Goal: Transaction & Acquisition: Purchase product/service

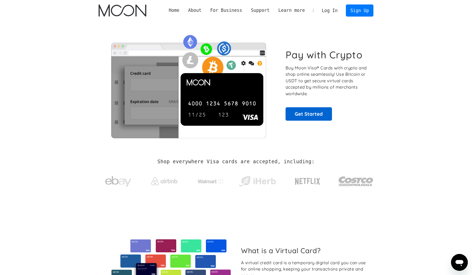
click at [305, 112] on link "Get Started" at bounding box center [309, 113] width 46 height 13
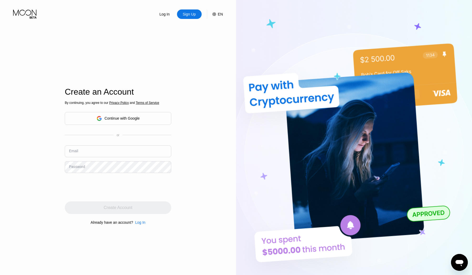
click at [135, 115] on div "Continue with Google" at bounding box center [118, 118] width 43 height 8
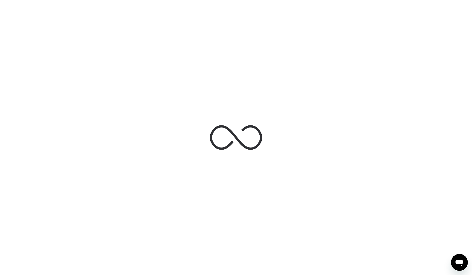
click at [466, 263] on div "Open messaging window" at bounding box center [460, 262] width 16 height 16
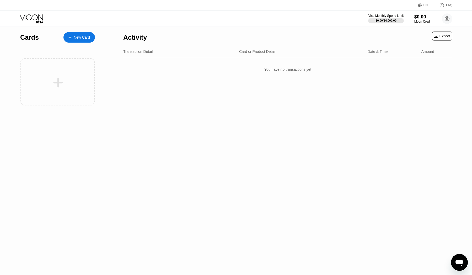
click at [74, 42] on div "New Card" at bounding box center [79, 37] width 31 height 10
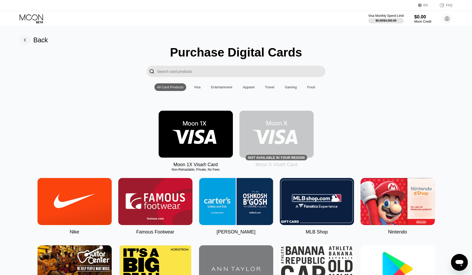
click at [194, 90] on div "Visa" at bounding box center [198, 87] width 12 height 8
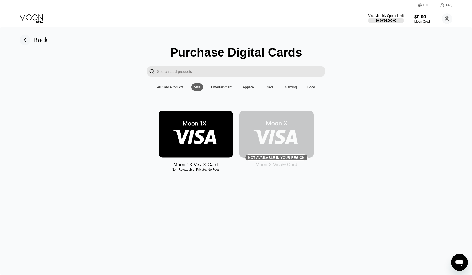
click at [208, 125] on img at bounding box center [196, 133] width 74 height 47
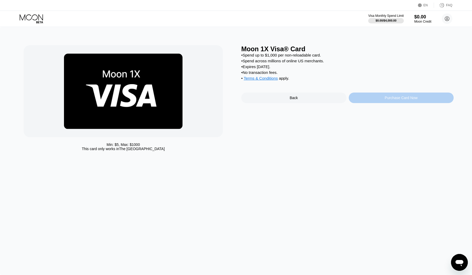
click at [388, 99] on div "Purchase Card Now" at bounding box center [401, 98] width 33 height 4
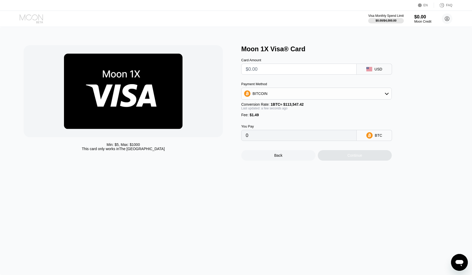
click at [39, 17] on icon at bounding box center [32, 18] width 24 height 9
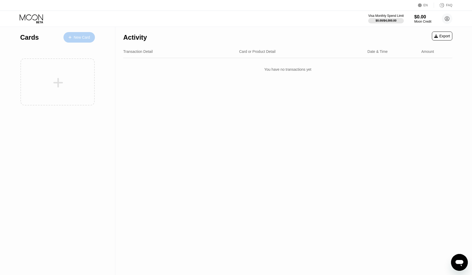
click at [82, 35] on div "New Card" at bounding box center [82, 37] width 16 height 4
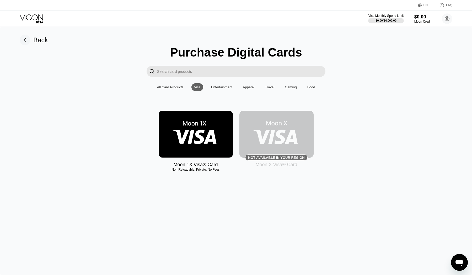
click at [193, 132] on img at bounding box center [196, 133] width 74 height 47
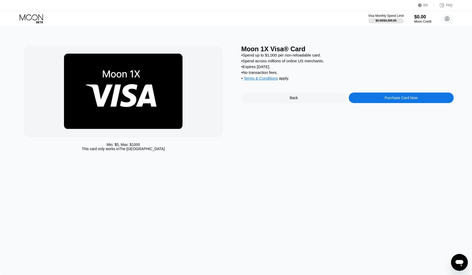
click at [385, 100] on div "Purchase Card Now" at bounding box center [401, 98] width 33 height 4
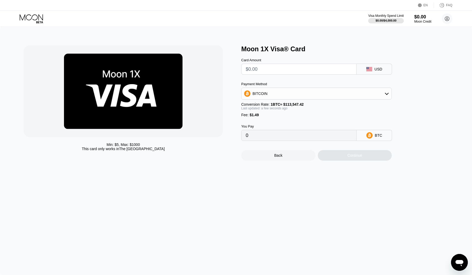
click at [286, 72] on input "text" at bounding box center [299, 69] width 107 height 10
type input "$1"
type input "0.00002193"
type input "$10"
type input "0.00010120"
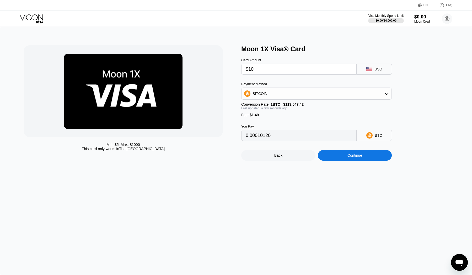
click at [275, 94] on div "BITCOIN" at bounding box center [317, 93] width 150 height 10
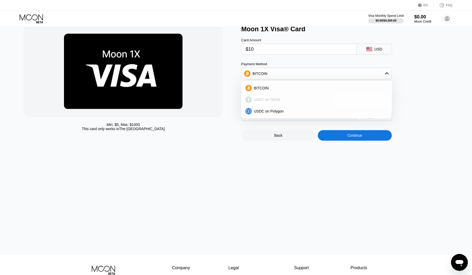
scroll to position [23, 0]
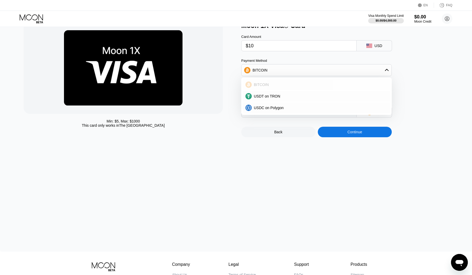
click at [270, 85] on div "BITCOIN" at bounding box center [320, 84] width 136 height 4
click at [349, 133] on div "Continue" at bounding box center [355, 132] width 15 height 4
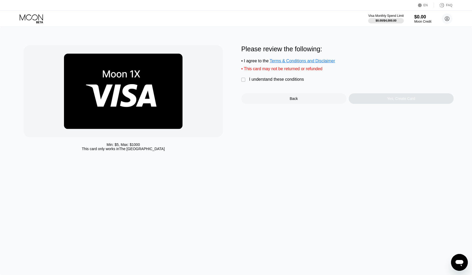
click at [271, 78] on div "I understand these conditions" at bounding box center [276, 79] width 55 height 5
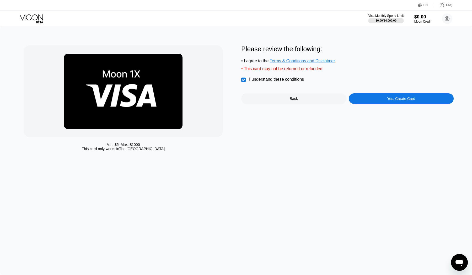
click at [395, 99] on div "Yes, Create Card" at bounding box center [401, 98] width 28 height 4
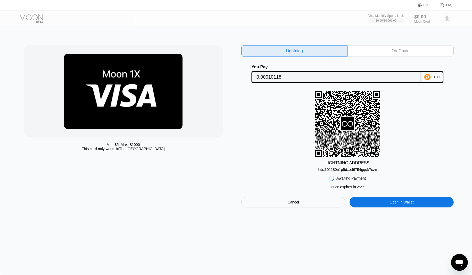
click at [284, 207] on div "Cancel" at bounding box center [293, 202] width 104 height 10
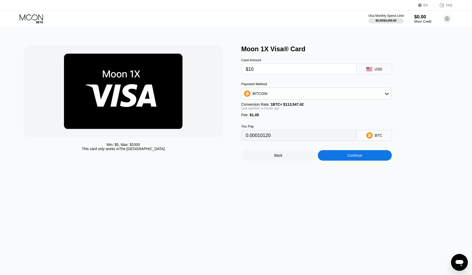
click at [284, 197] on div "Min: $ 5 , Max: $ 1000 This card only works in The United States Moon 1X Visa® …" at bounding box center [236, 151] width 472 height 248
drag, startPoint x: 271, startPoint y: 67, endPoint x: 228, endPoint y: 67, distance: 43.3
click at [228, 67] on div "Min: $ 5 , Max: $ 1000 This card only works in The United States Moon 1X Visa® …" at bounding box center [236, 102] width 425 height 115
type input "$1"
type input "0.00002193"
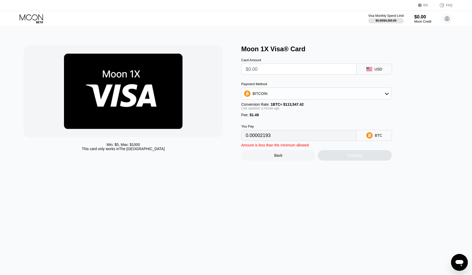
type input "0"
type input "$2"
type input "0.00003074"
type input "0"
type input "$4"
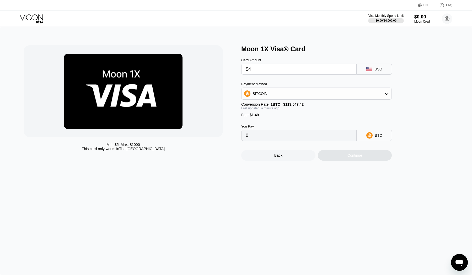
type input "0.00004835"
type input "0"
type input "$5"
type input "0.00005716"
